Goal: Share content

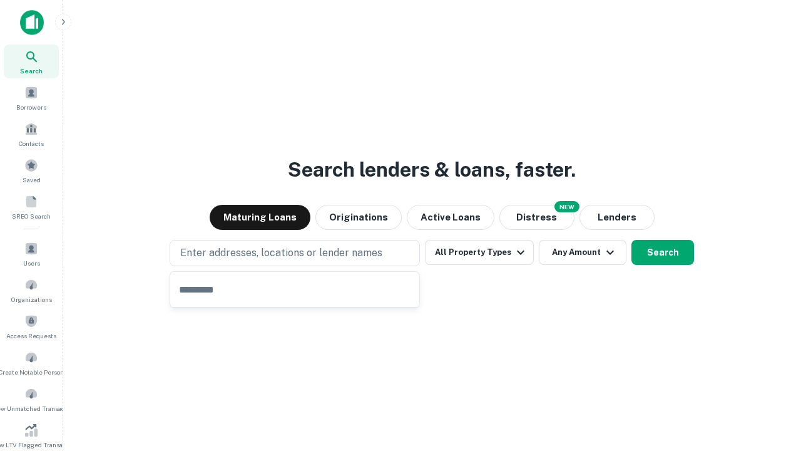
type input "**********"
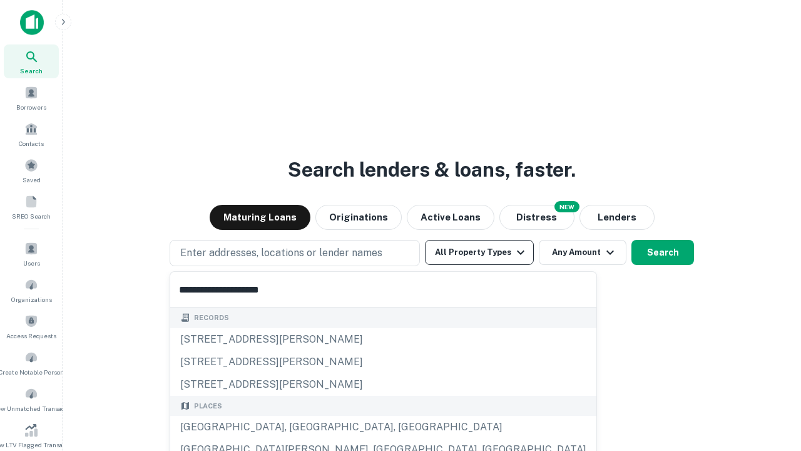
click at [480, 252] on button "All Property Types" at bounding box center [479, 252] width 109 height 25
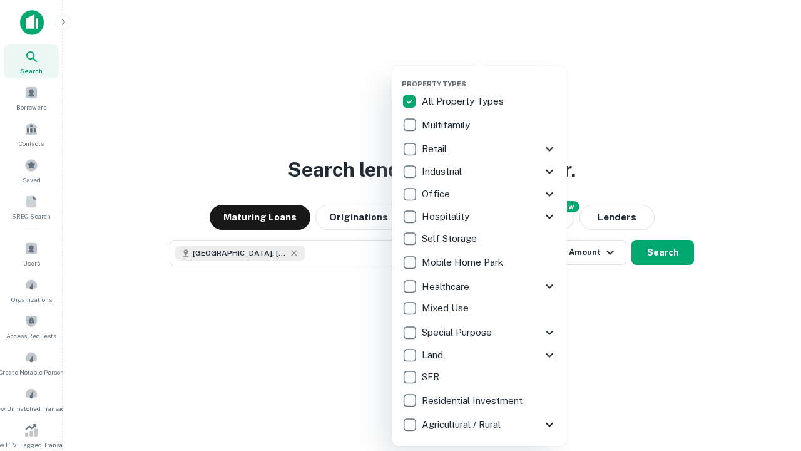
click at [490, 76] on button "button" at bounding box center [489, 76] width 175 height 1
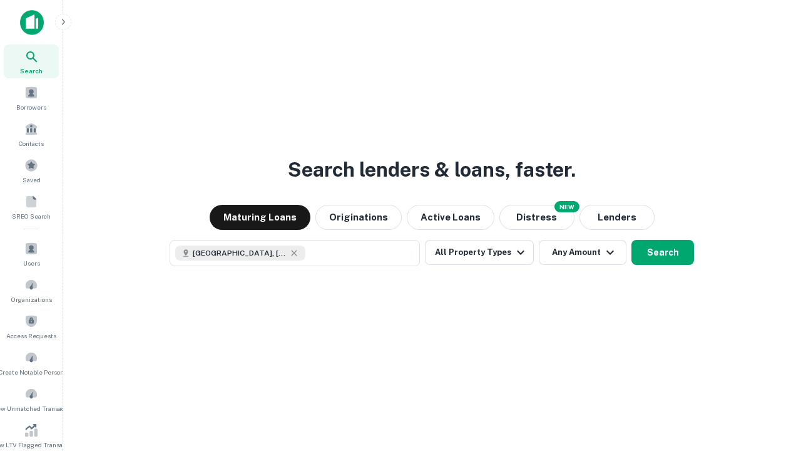
scroll to position [20, 0]
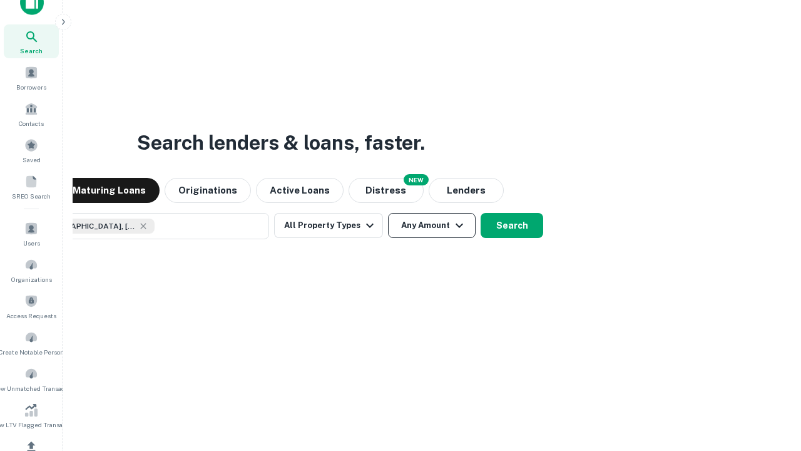
click at [388, 213] on button "Any Amount" at bounding box center [432, 225] width 88 height 25
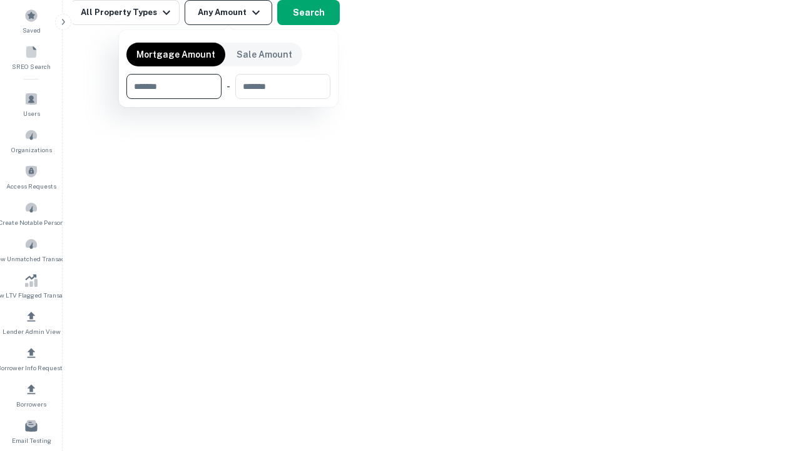
type input "*******"
click at [229, 99] on button "button" at bounding box center [228, 99] width 204 height 1
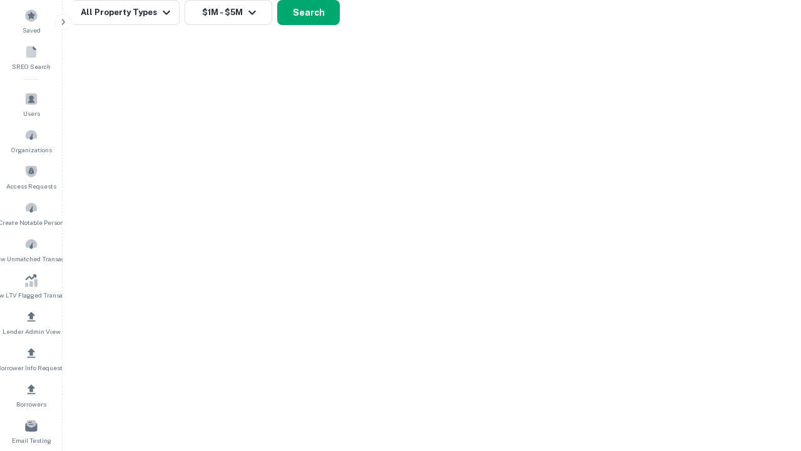
scroll to position [7, 231]
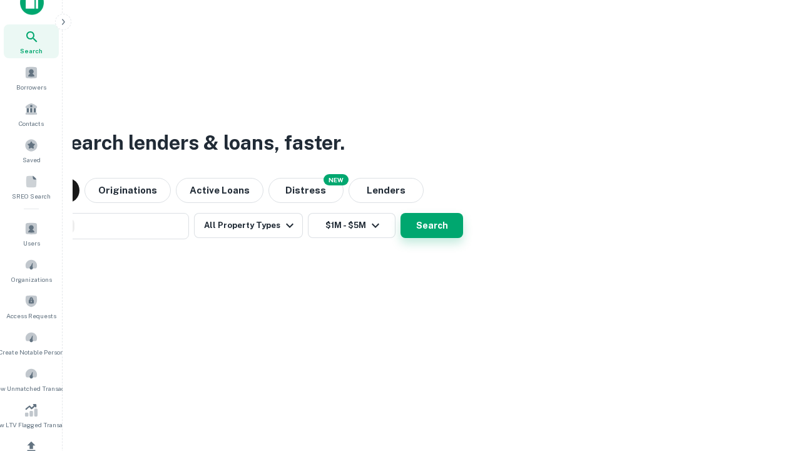
click at [432, 225] on button "Search" at bounding box center [432, 225] width 63 height 25
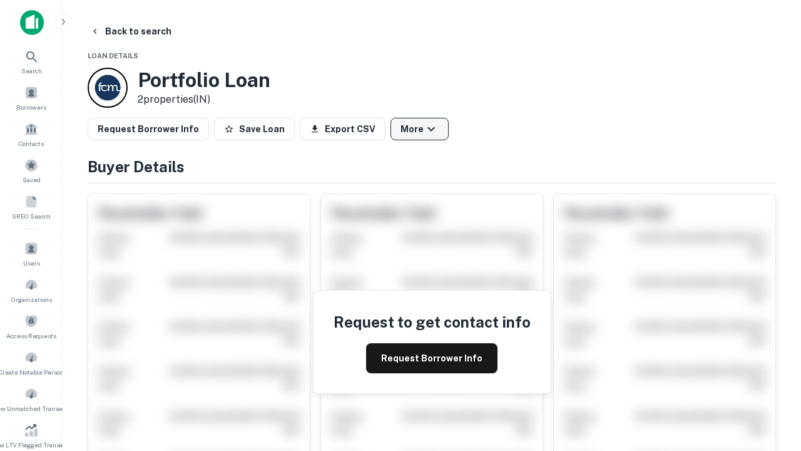
click at [419, 129] on button "More" at bounding box center [420, 129] width 58 height 23
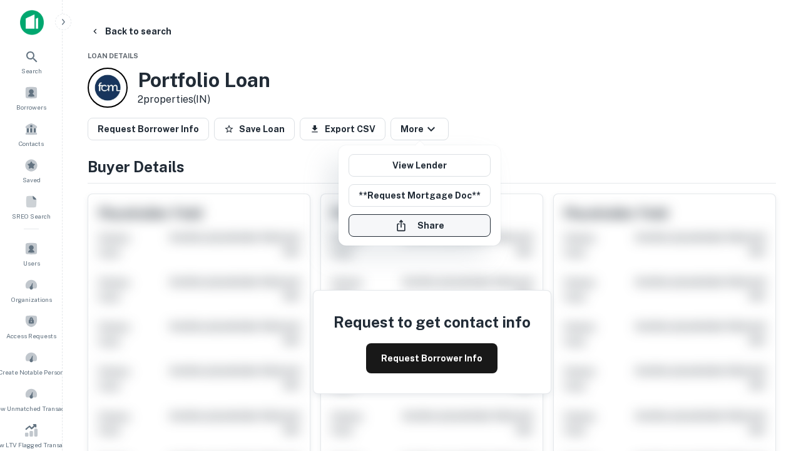
click at [419, 225] on button "Share" at bounding box center [420, 225] width 142 height 23
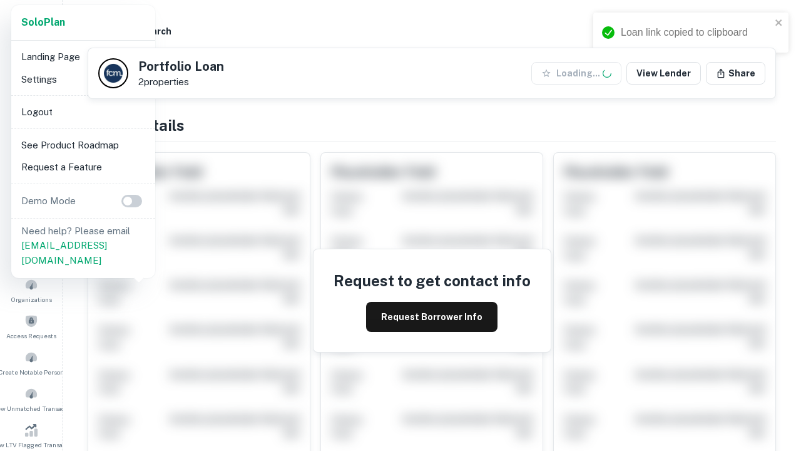
scroll to position [436, 0]
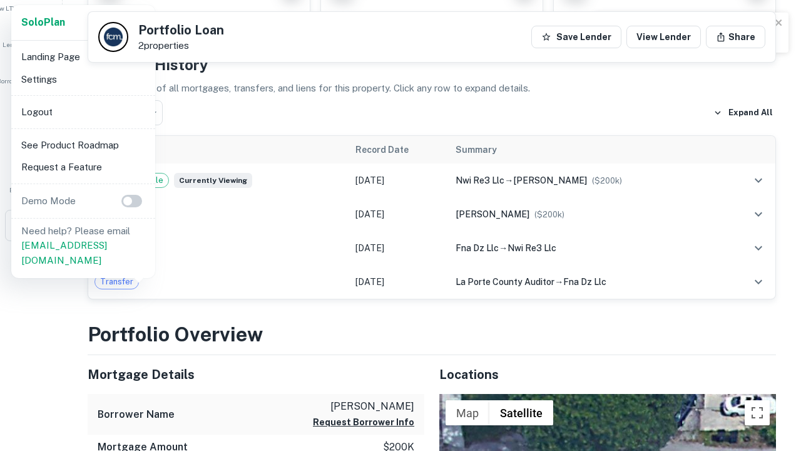
click at [83, 111] on li "Logout" at bounding box center [83, 112] width 134 height 23
